Goal: Information Seeking & Learning: Learn about a topic

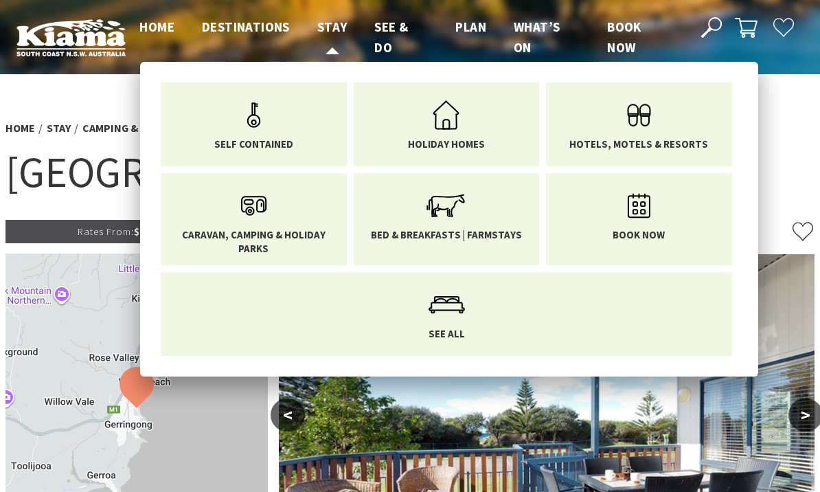
click at [339, 23] on span "Stay" at bounding box center [332, 27] width 30 height 16
click at [272, 231] on span "Caravan, Camping & Holiday Parks" at bounding box center [254, 241] width 166 height 27
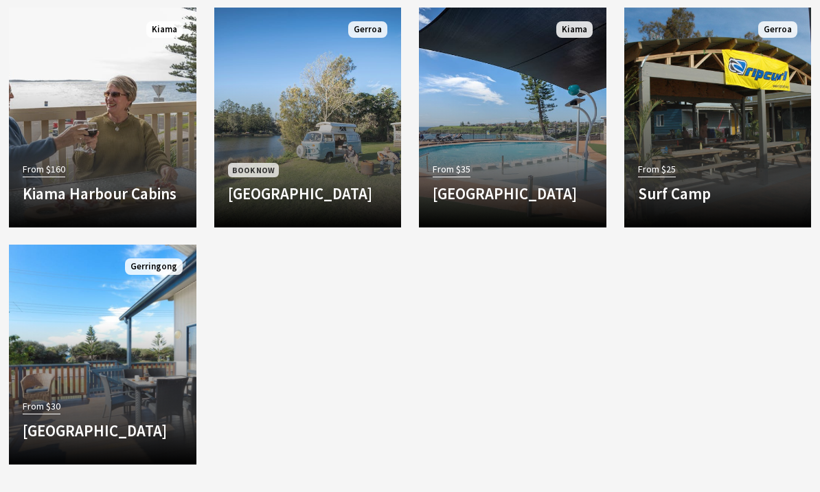
scroll to position [1448, 0]
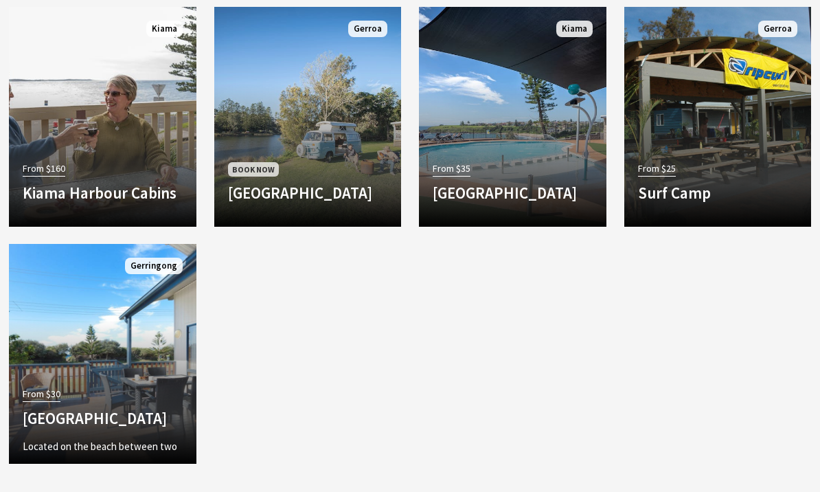
click at [128, 438] on p "Located on the beach between two spectacular headlands with rock swimming pools…" at bounding box center [103, 462] width 160 height 49
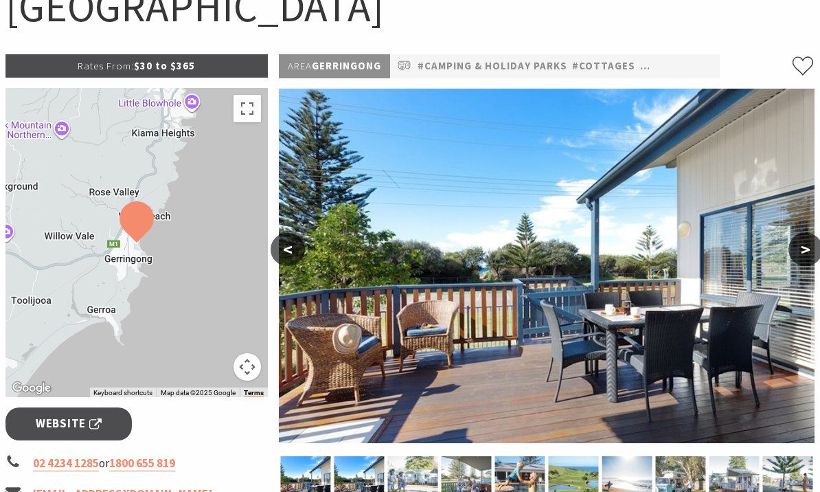
scroll to position [86, 0]
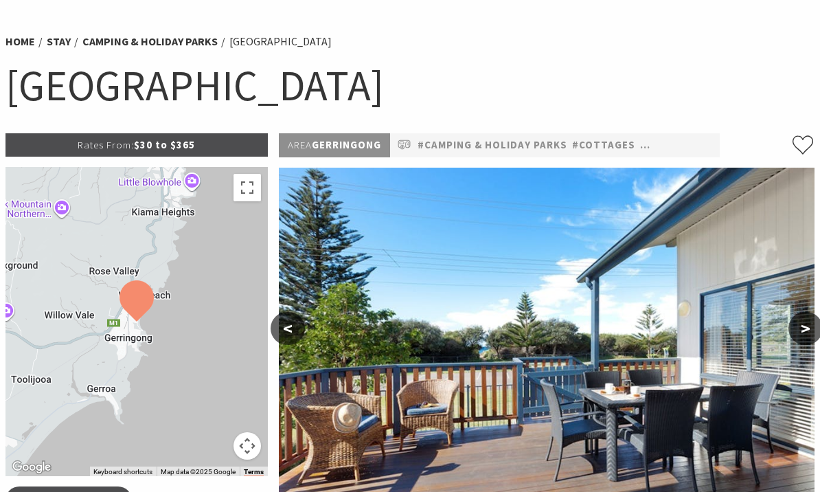
click at [365, 82] on h1 "[GEOGRAPHIC_DATA]" at bounding box center [409, 85] width 809 height 55
click at [370, 100] on h1 "[GEOGRAPHIC_DATA]" at bounding box center [409, 85] width 809 height 55
click at [293, 40] on li "[GEOGRAPHIC_DATA]" at bounding box center [280, 43] width 102 height 18
click at [316, 52] on div "Home Stay Camping & Holiday Parks [GEOGRAPHIC_DATA] [GEOGRAPHIC_DATA]" at bounding box center [410, 80] width 820 height 108
